Goal: Task Accomplishment & Management: Manage account settings

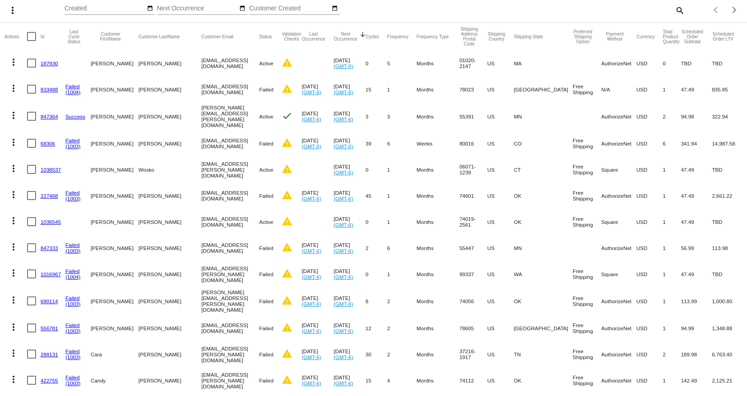
scroll to position [90, 0]
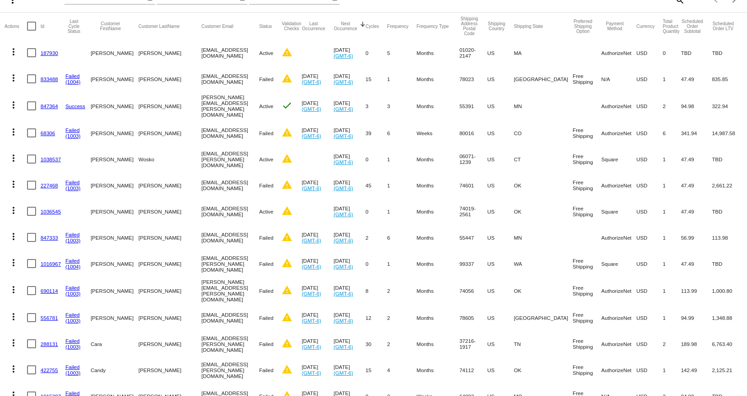
click at [47, 288] on link "690114" at bounding box center [50, 291] width 18 height 6
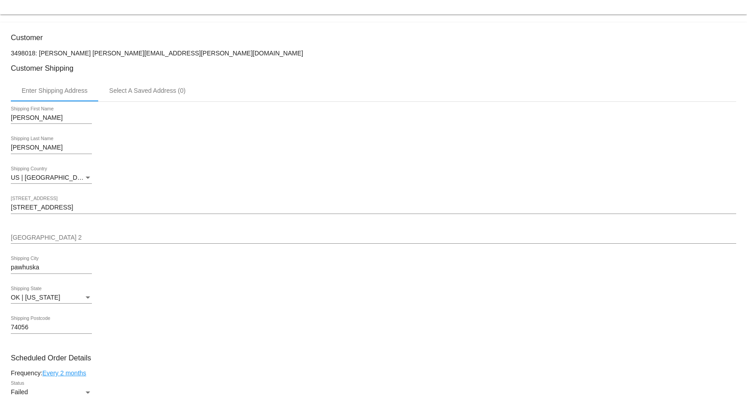
scroll to position [180, 0]
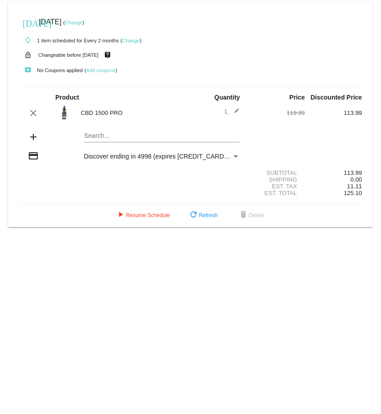
click at [237, 156] on div "Payment Method" at bounding box center [236, 156] width 5 height 2
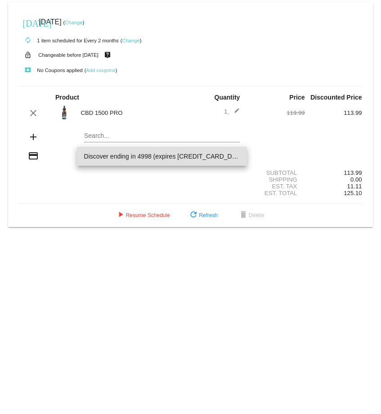
click at [237, 156] on span "Discover ending in 4998 (expires [CREDIT_CARD_DATA])" at bounding box center [162, 156] width 156 height 19
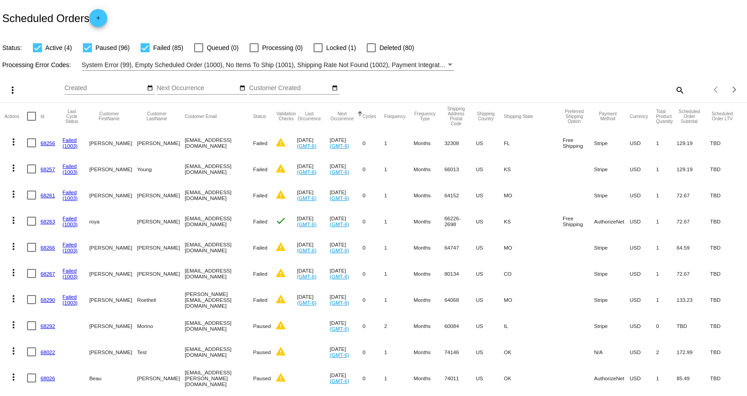
click at [354, 116] on button "Next Occurrence" at bounding box center [342, 116] width 25 height 10
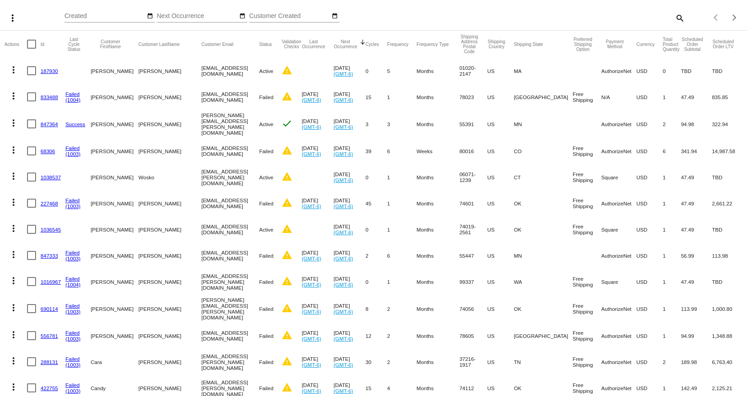
scroll to position [90, 0]
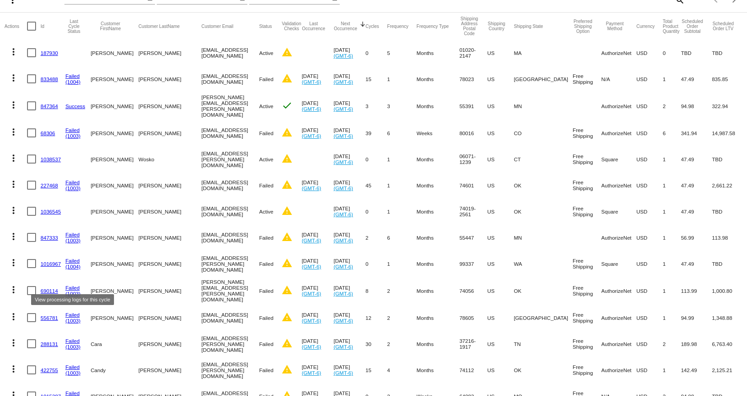
click at [52, 288] on link "690114" at bounding box center [50, 291] width 18 height 6
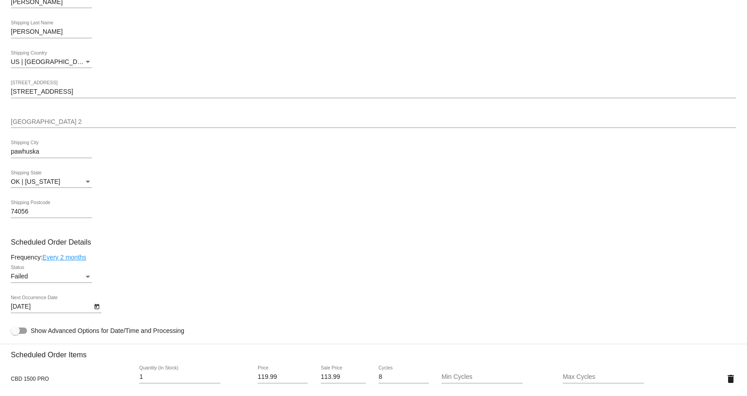
scroll to position [405, 0]
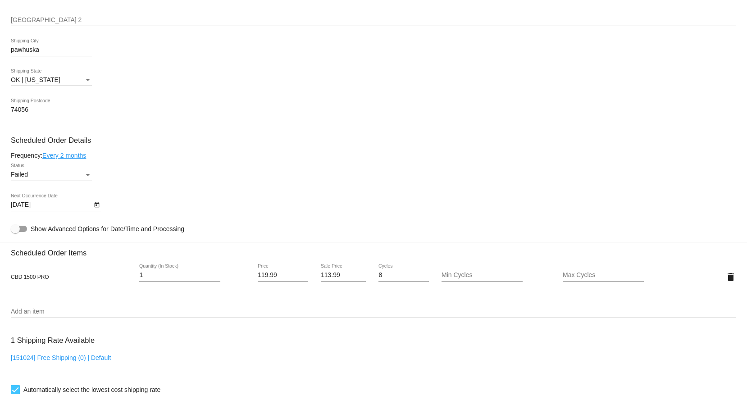
click at [101, 206] on mat-datepicker-toggle at bounding box center [96, 204] width 9 height 7
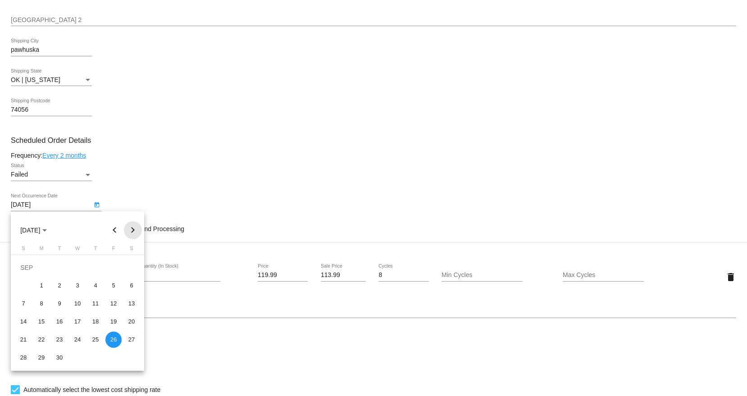
click at [135, 227] on button "Next month" at bounding box center [133, 230] width 18 height 18
click at [46, 322] on div "15" at bounding box center [41, 321] width 16 height 16
type input "12/15/2025"
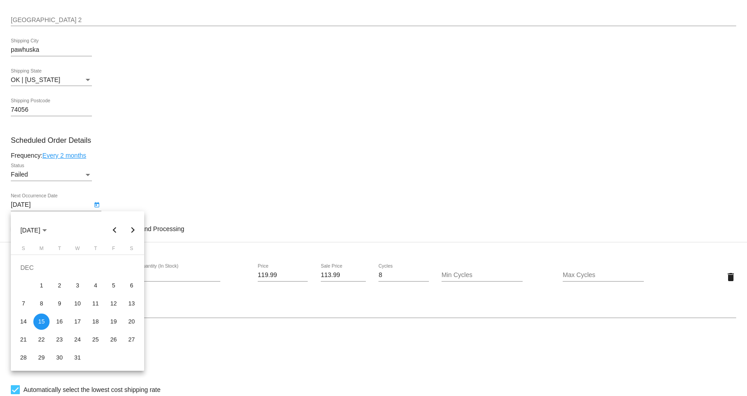
click at [267, 159] on div at bounding box center [373, 198] width 747 height 396
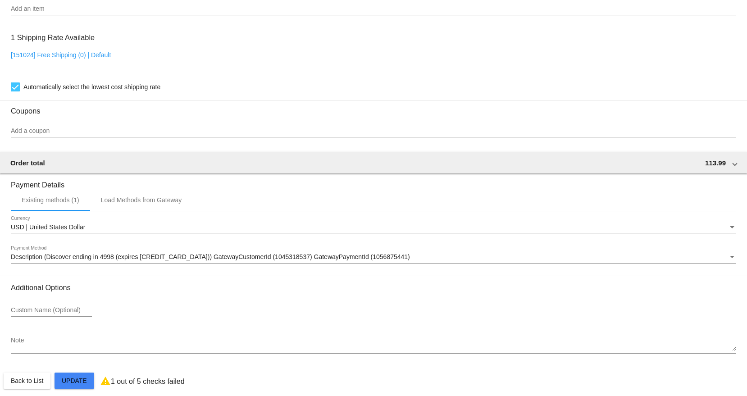
scroll to position [715, 0]
